Goal: Task Accomplishment & Management: Manage account settings

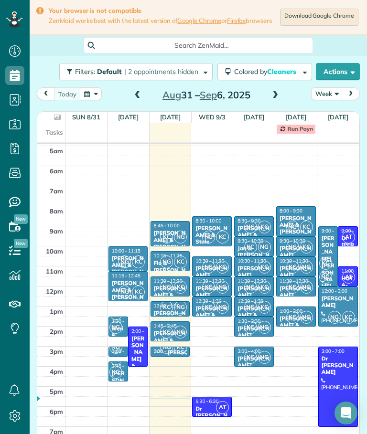
scroll to position [9, 0]
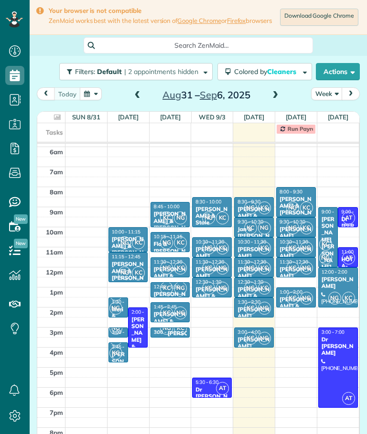
scroll to position [9, 0]
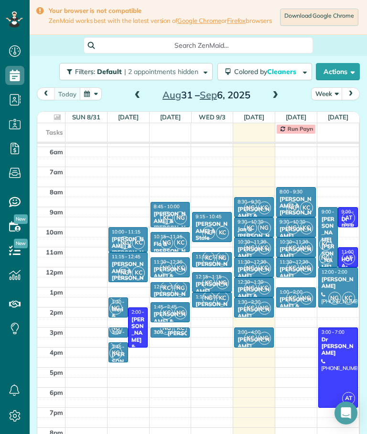
scroll to position [37, 0]
click at [343, 280] on div "[PERSON_NAME]" at bounding box center [338, 283] width 34 height 14
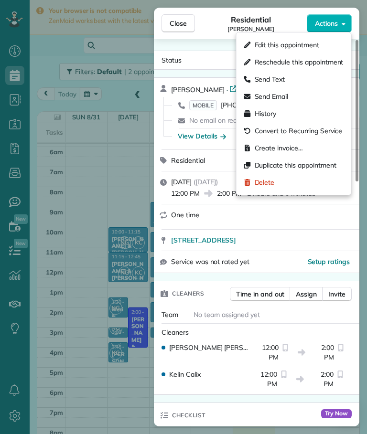
click at [319, 43] on span "Edit this appointment" at bounding box center [287, 45] width 65 height 10
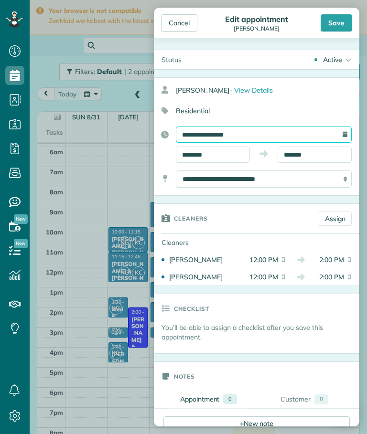
click at [305, 136] on input "**********" at bounding box center [264, 135] width 176 height 16
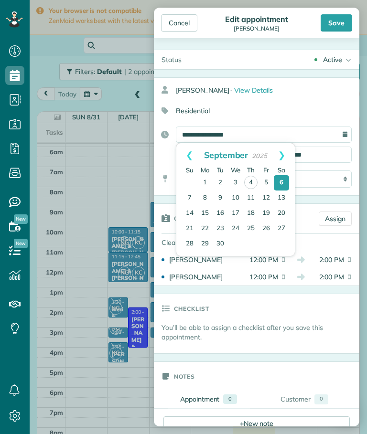
click at [194, 203] on link "7" at bounding box center [189, 198] width 15 height 15
type input "**********"
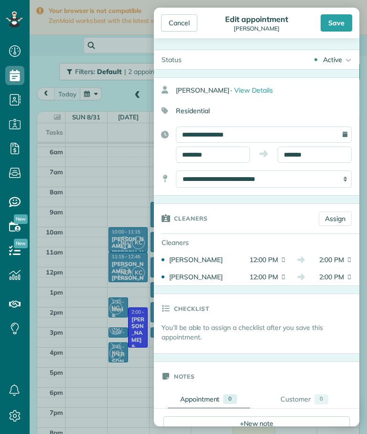
click at [343, 28] on div "Save" at bounding box center [337, 22] width 32 height 17
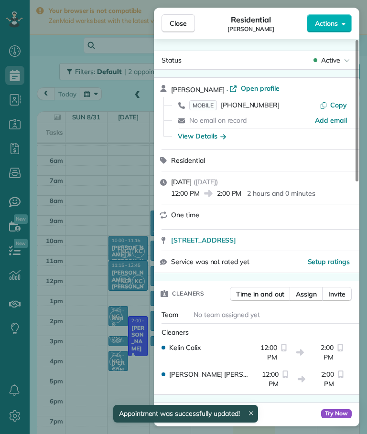
scroll to position [28, 0]
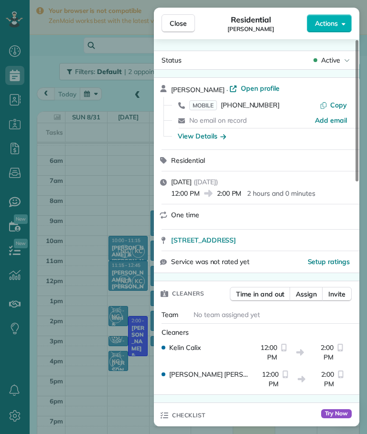
click at [182, 22] on span "Close" at bounding box center [178, 24] width 17 height 10
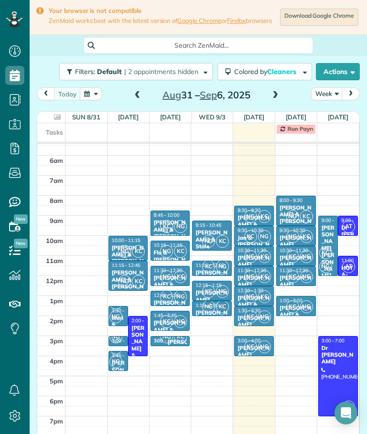
click at [329, 235] on div "[PERSON_NAME] [PERSON_NAME]" at bounding box center [328, 252] width 14 height 55
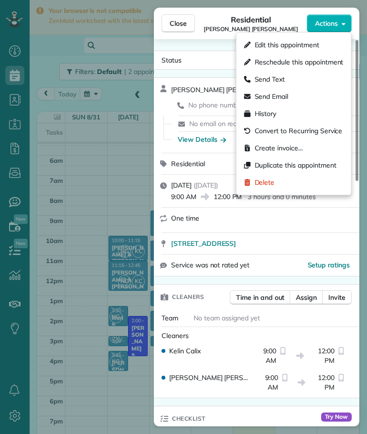
click at [307, 47] on span "Edit this appointment" at bounding box center [287, 45] width 65 height 10
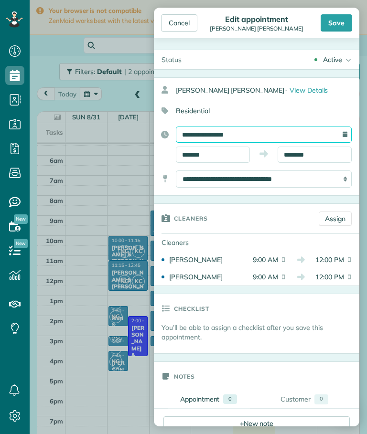
click at [270, 135] on input "**********" at bounding box center [264, 135] width 176 height 16
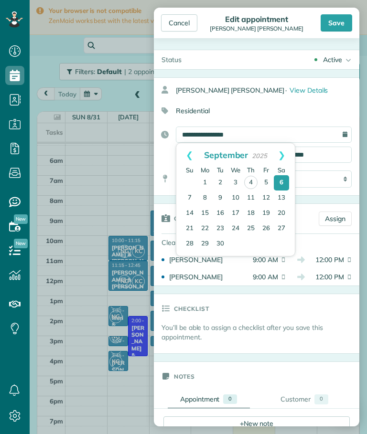
click at [193, 202] on link "7" at bounding box center [189, 198] width 15 height 15
type input "**********"
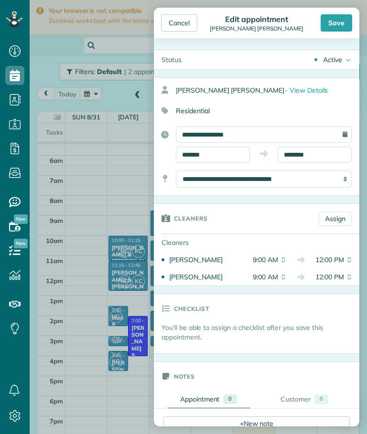
click at [344, 21] on div "Save" at bounding box center [337, 22] width 32 height 17
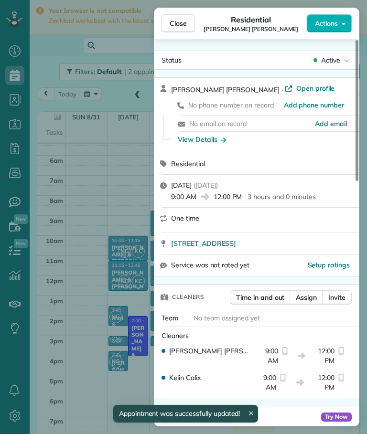
scroll to position [28, 0]
click at [180, 28] on span "Close" at bounding box center [178, 24] width 17 height 10
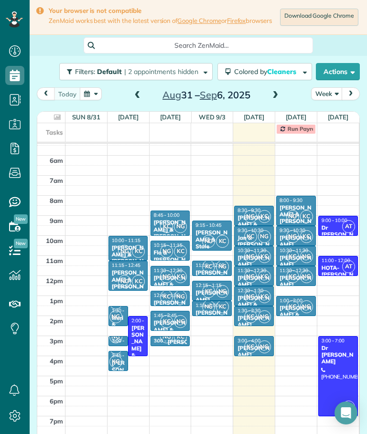
click at [344, 222] on span "AT" at bounding box center [348, 226] width 13 height 13
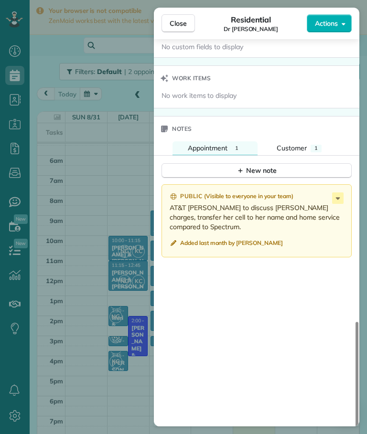
scroll to position [709, 0]
click at [182, 22] on span "Close" at bounding box center [178, 24] width 17 height 10
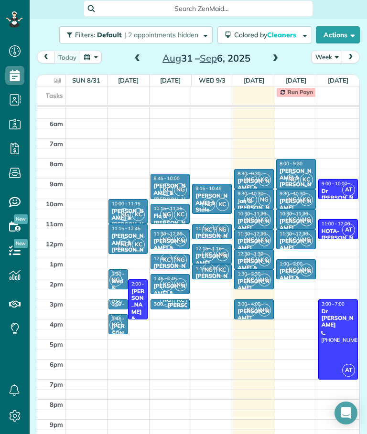
scroll to position [39, 0]
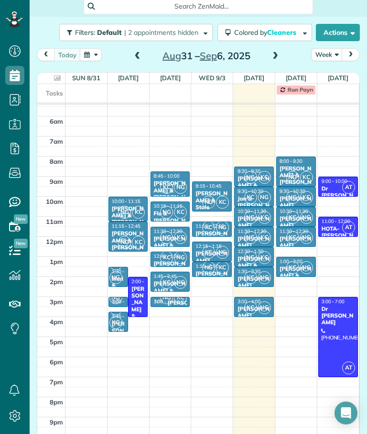
click at [56, 75] on icon at bounding box center [57, 78] width 7 height 6
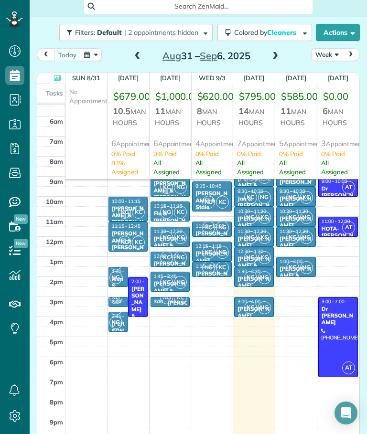
click at [57, 75] on icon at bounding box center [57, 78] width 7 height 6
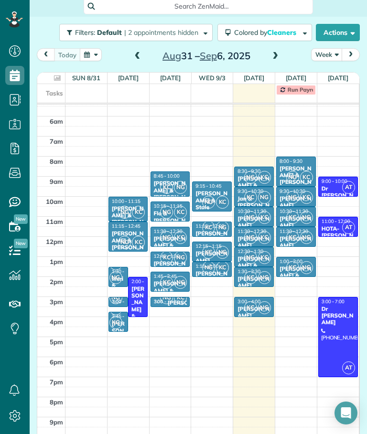
click at [297, 51] on div "today Week Aug 31 – Sep 6, 2025" at bounding box center [198, 57] width 323 height 18
click at [275, 52] on span at bounding box center [275, 56] width 11 height 9
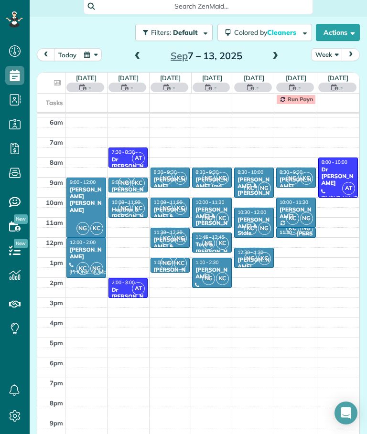
scroll to position [37, 0]
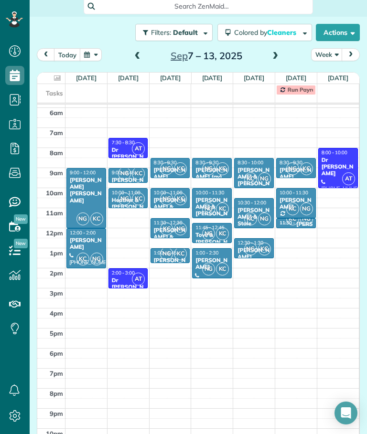
click at [134, 52] on span at bounding box center [137, 56] width 11 height 9
